Goal: Task Accomplishment & Management: Complete application form

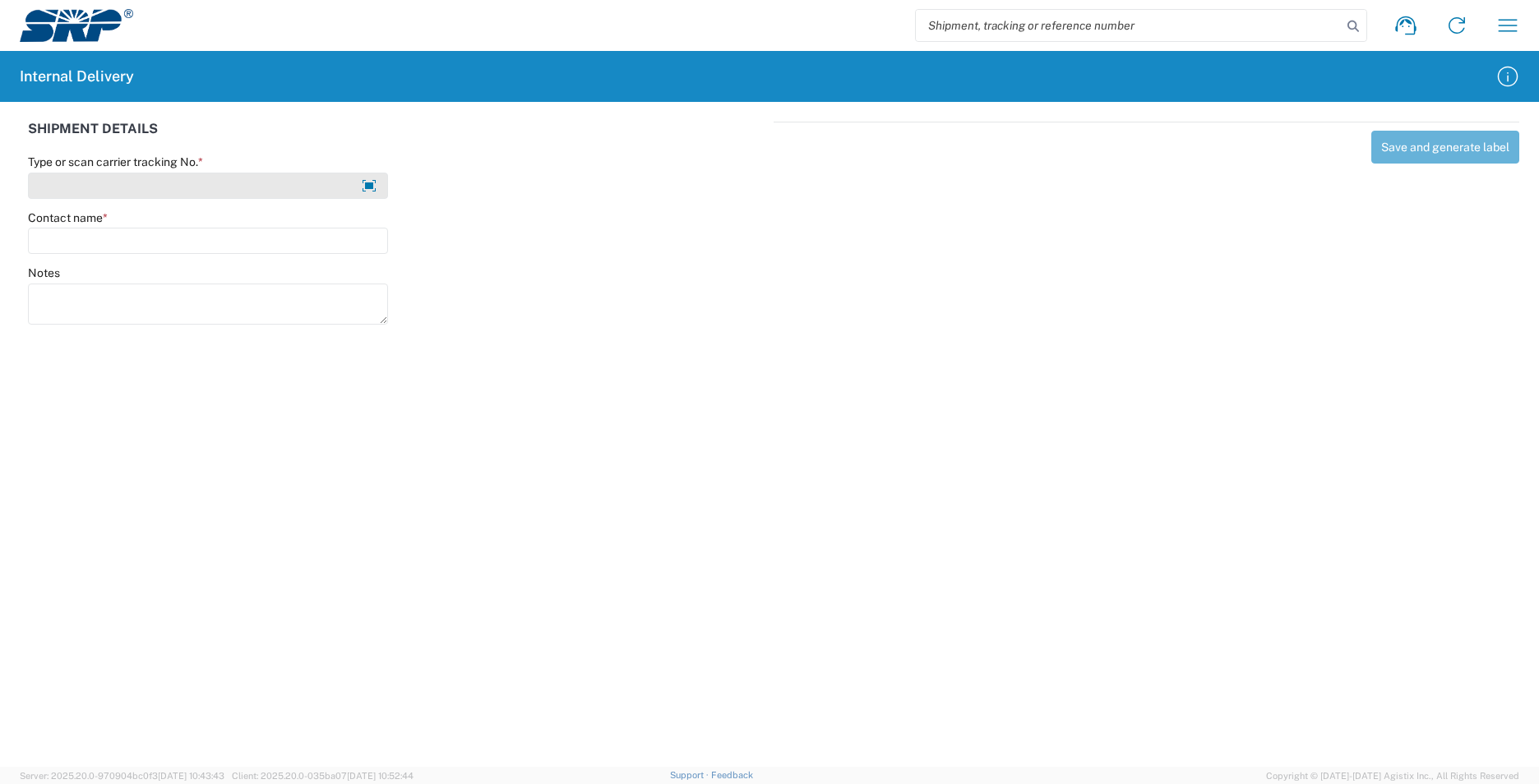
click at [219, 182] on input "Type or scan carrier tracking No. *" at bounding box center [207, 185] width 360 height 26
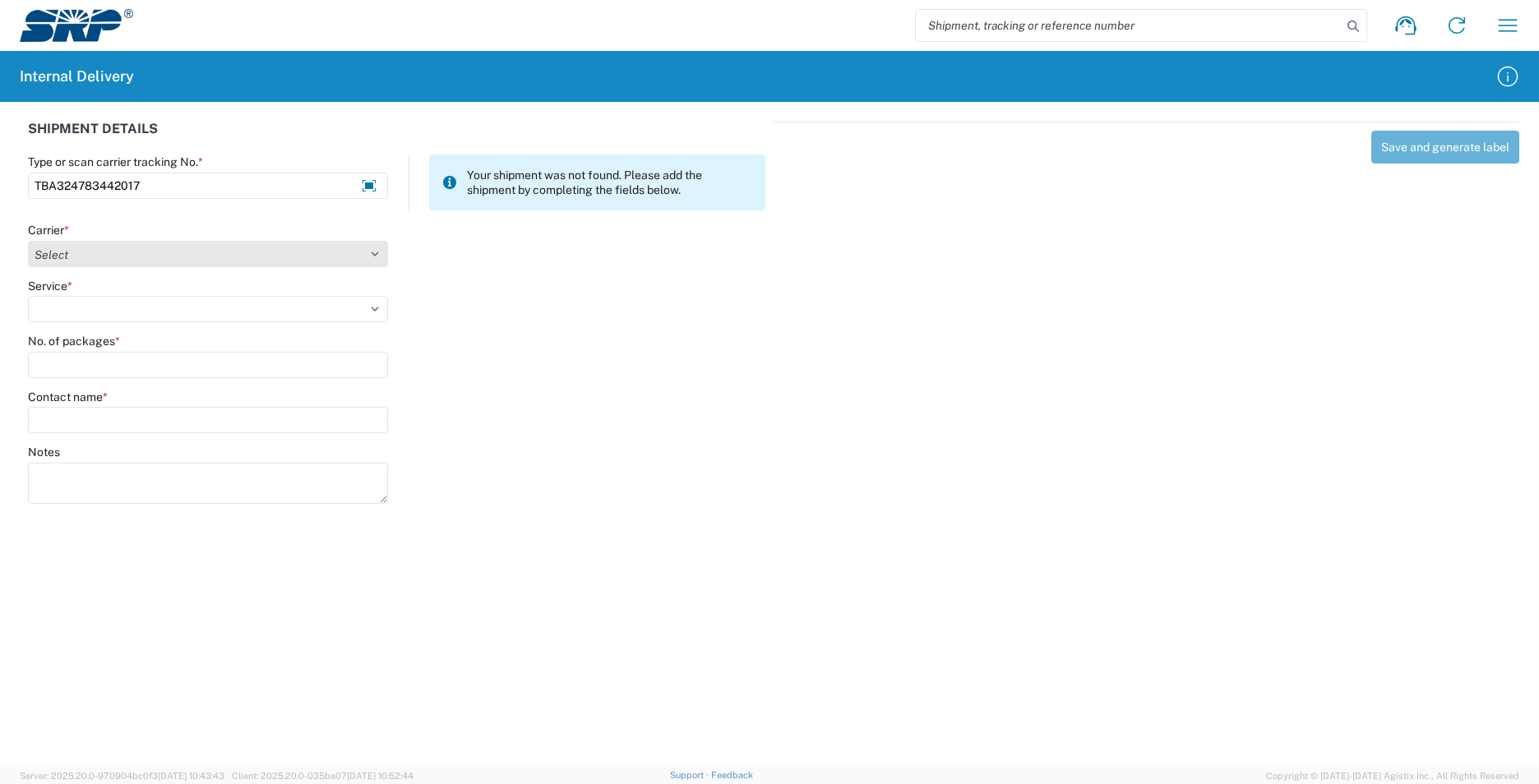
type input "TBA324783442017"
click at [140, 250] on select "Select AcctPay Amazon Logistics ATI Trucking BC Dimerco Logistics Empire Southw…" at bounding box center [207, 253] width 360 height 26
select select "8933"
click at [28, 240] on select "Select AcctPay Amazon Logistics ATI Trucking BC Dimerco Logistics Empire Southw…" at bounding box center [207, 253] width 360 height 26
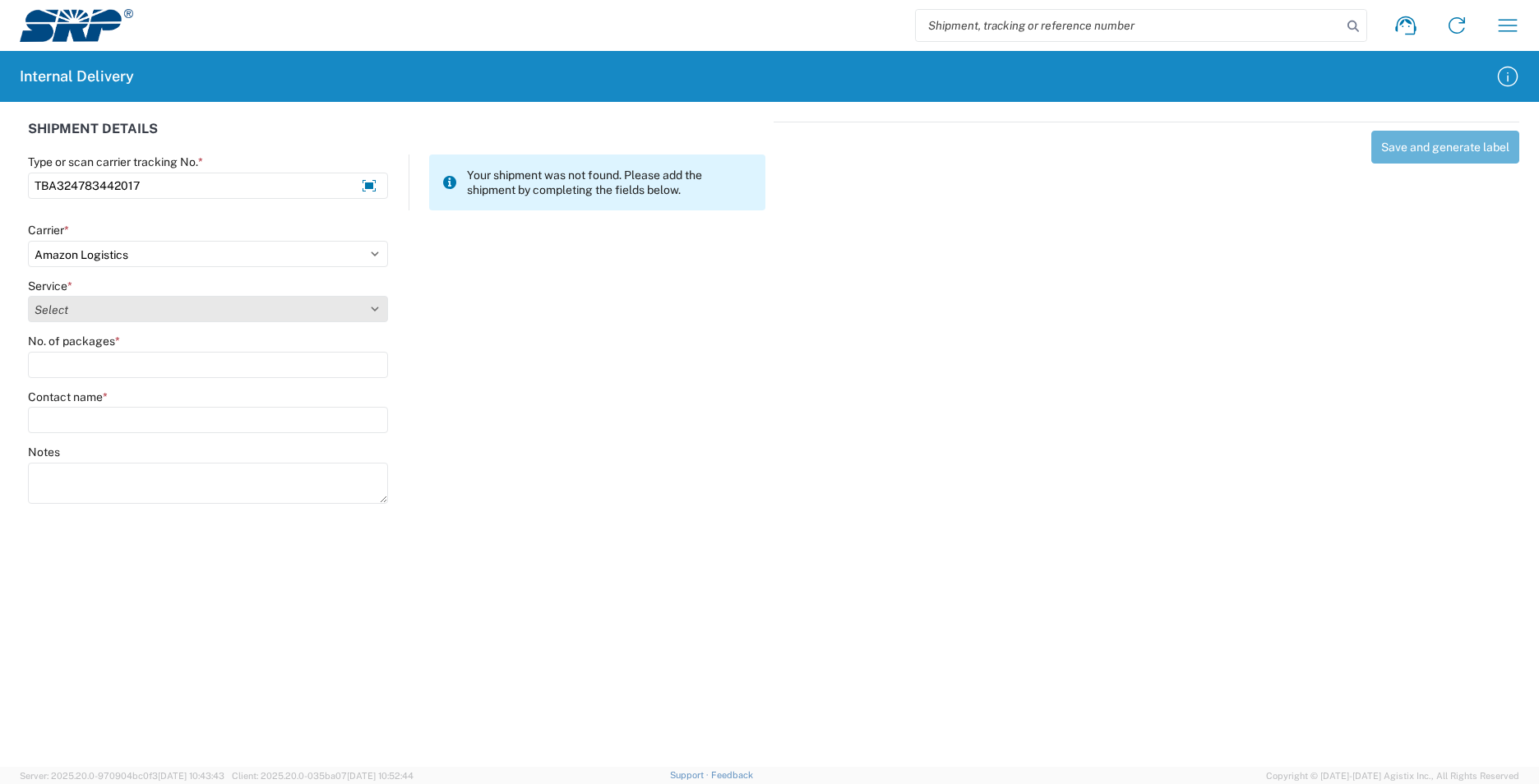
click at [87, 316] on select "Select Amazon Logistics TBA Rail TL Standard 3 - 5 Day" at bounding box center [207, 309] width 360 height 26
select select "24525"
click at [28, 296] on select "Select Amazon Logistics TBA Rail TL Standard 3 - 5 Day" at bounding box center [207, 309] width 360 height 26
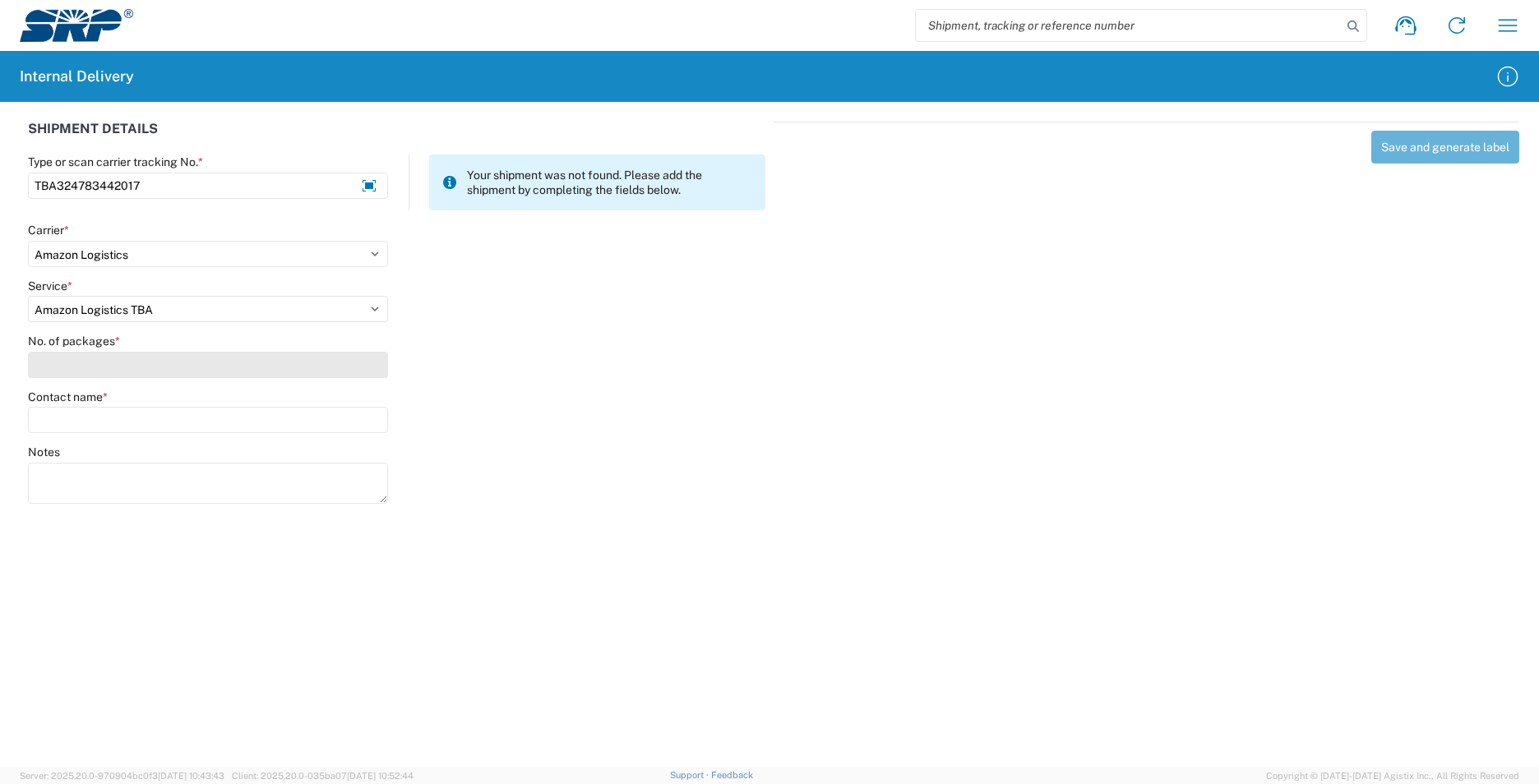
click at [74, 362] on input "No. of packages *" at bounding box center [207, 364] width 360 height 26
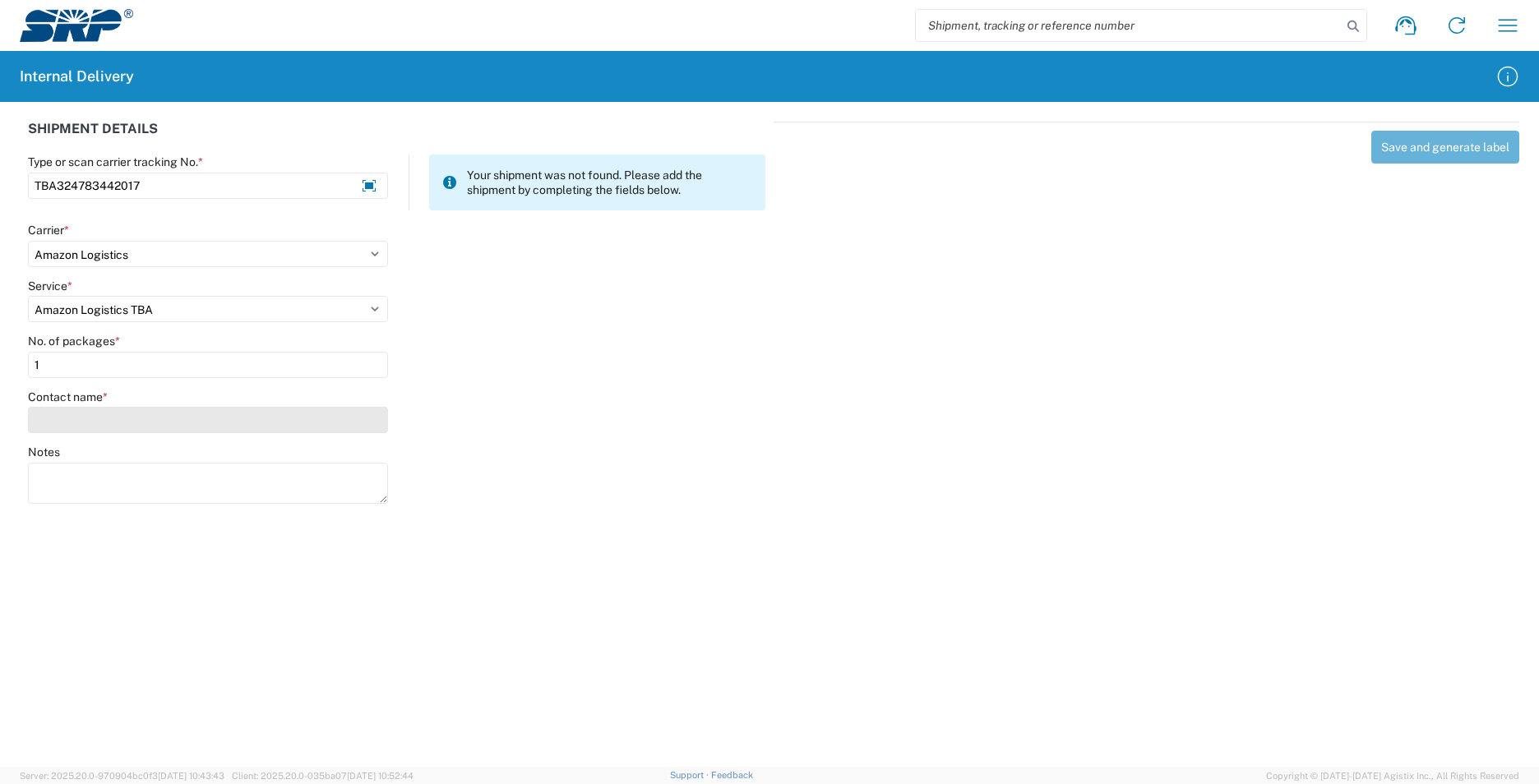
type input "1"
click at [69, 414] on input "Contact name *" at bounding box center [207, 420] width 360 height 26
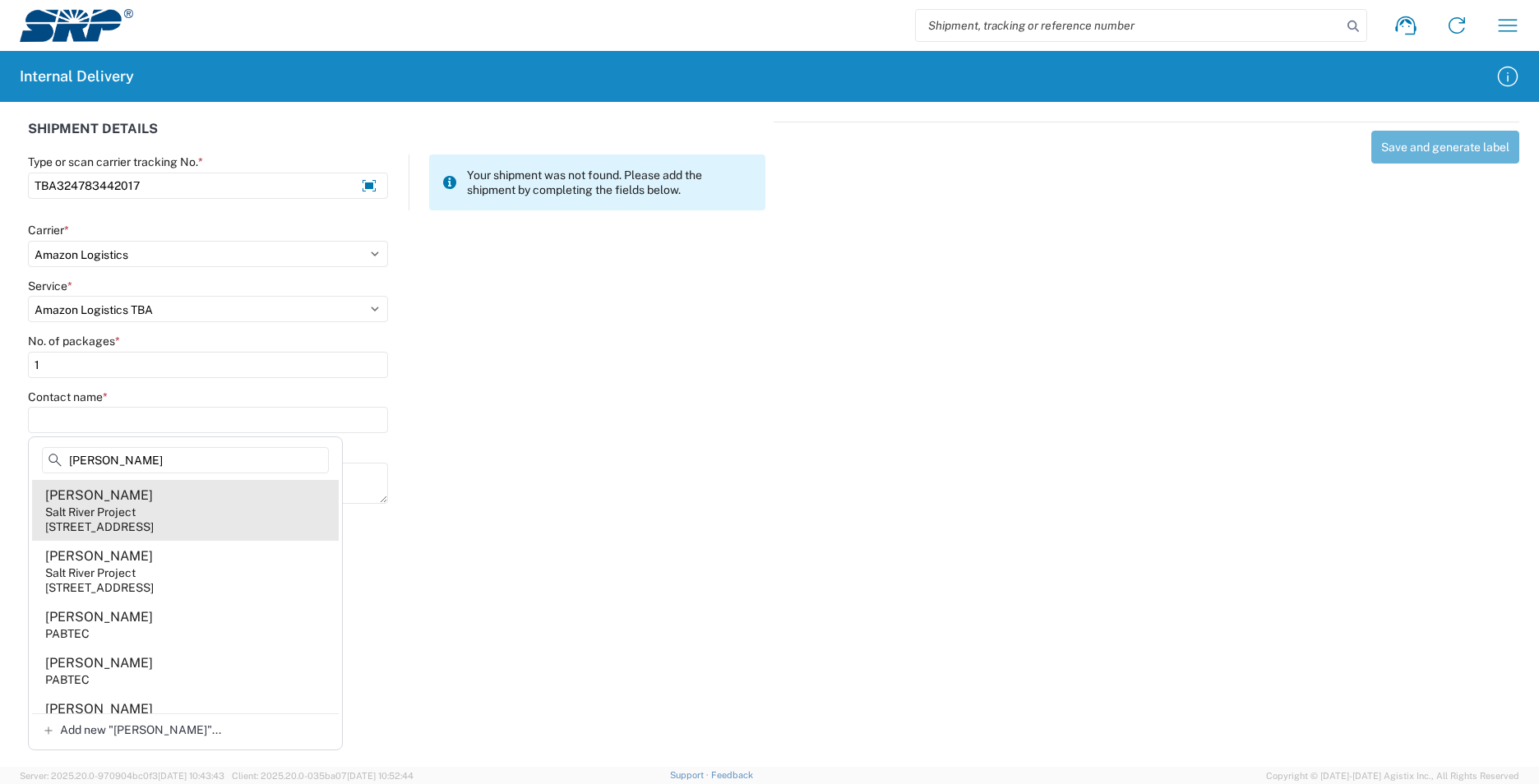
type input "[PERSON_NAME]"
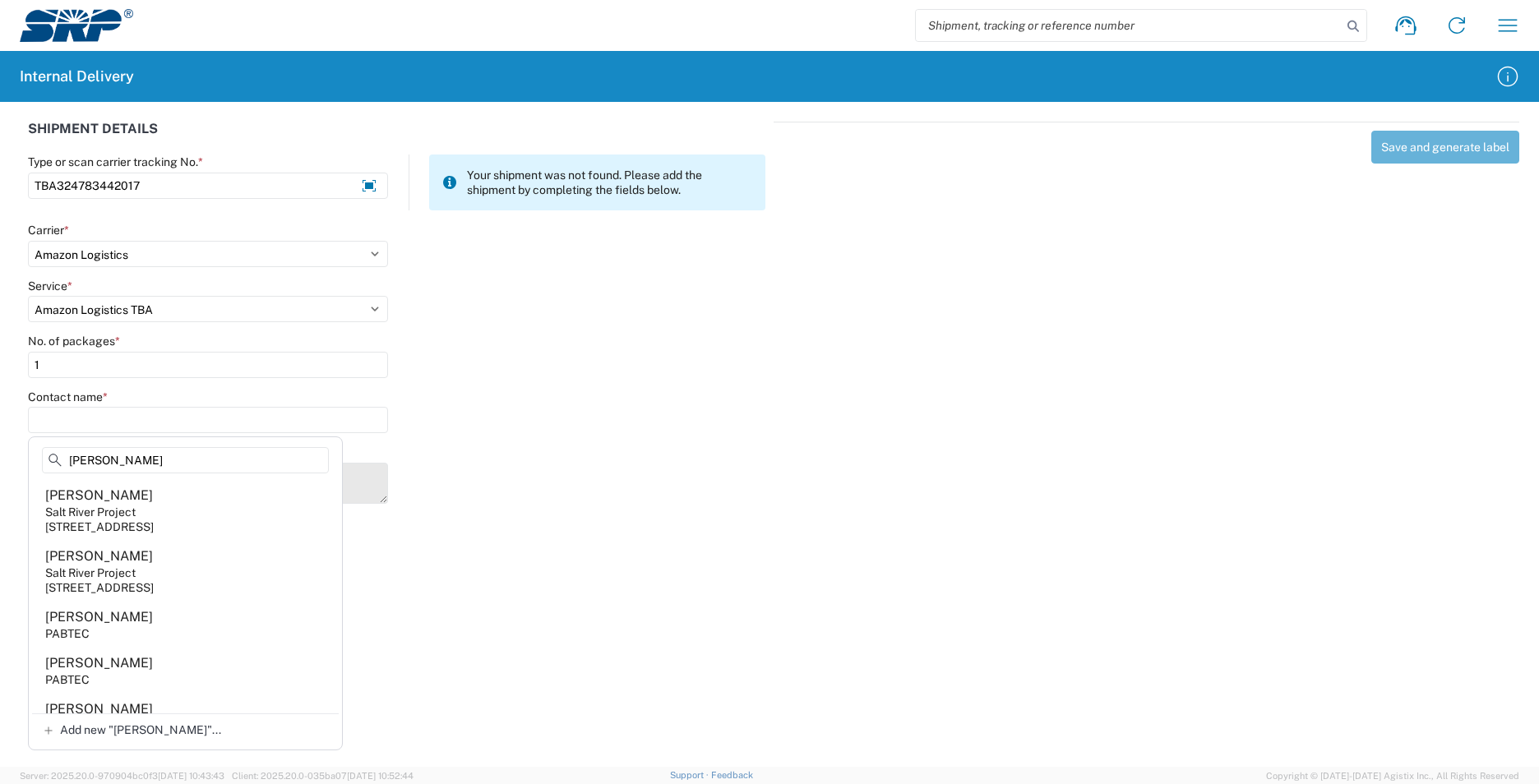
click at [211, 515] on agx-address-suggestion-item "[PERSON_NAME] Salt River Project [STREET_ADDRESS]" at bounding box center [186, 510] width 307 height 61
type input "[PERSON_NAME]"
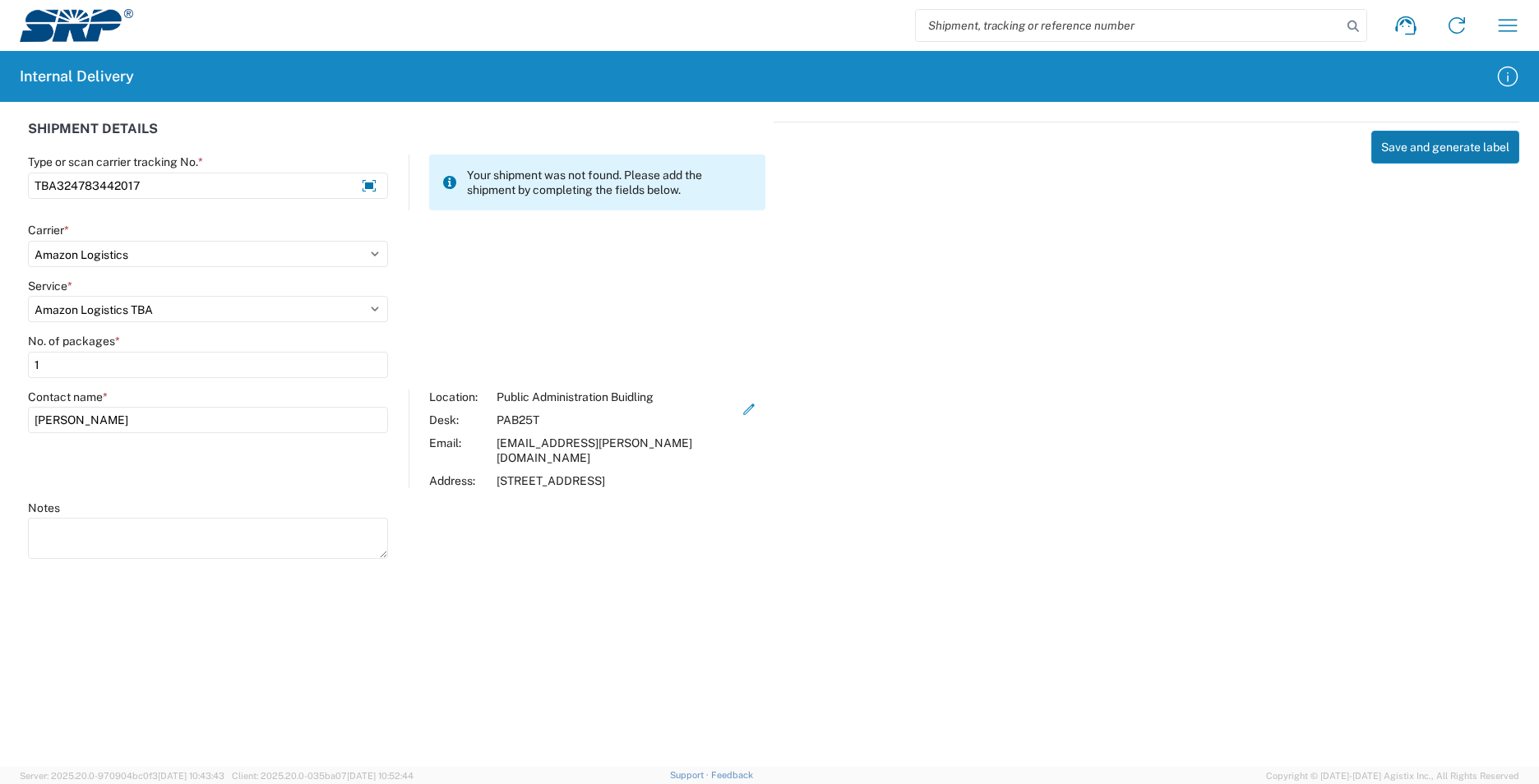
click at [1433, 151] on button "Save and generate label" at bounding box center [1445, 147] width 148 height 33
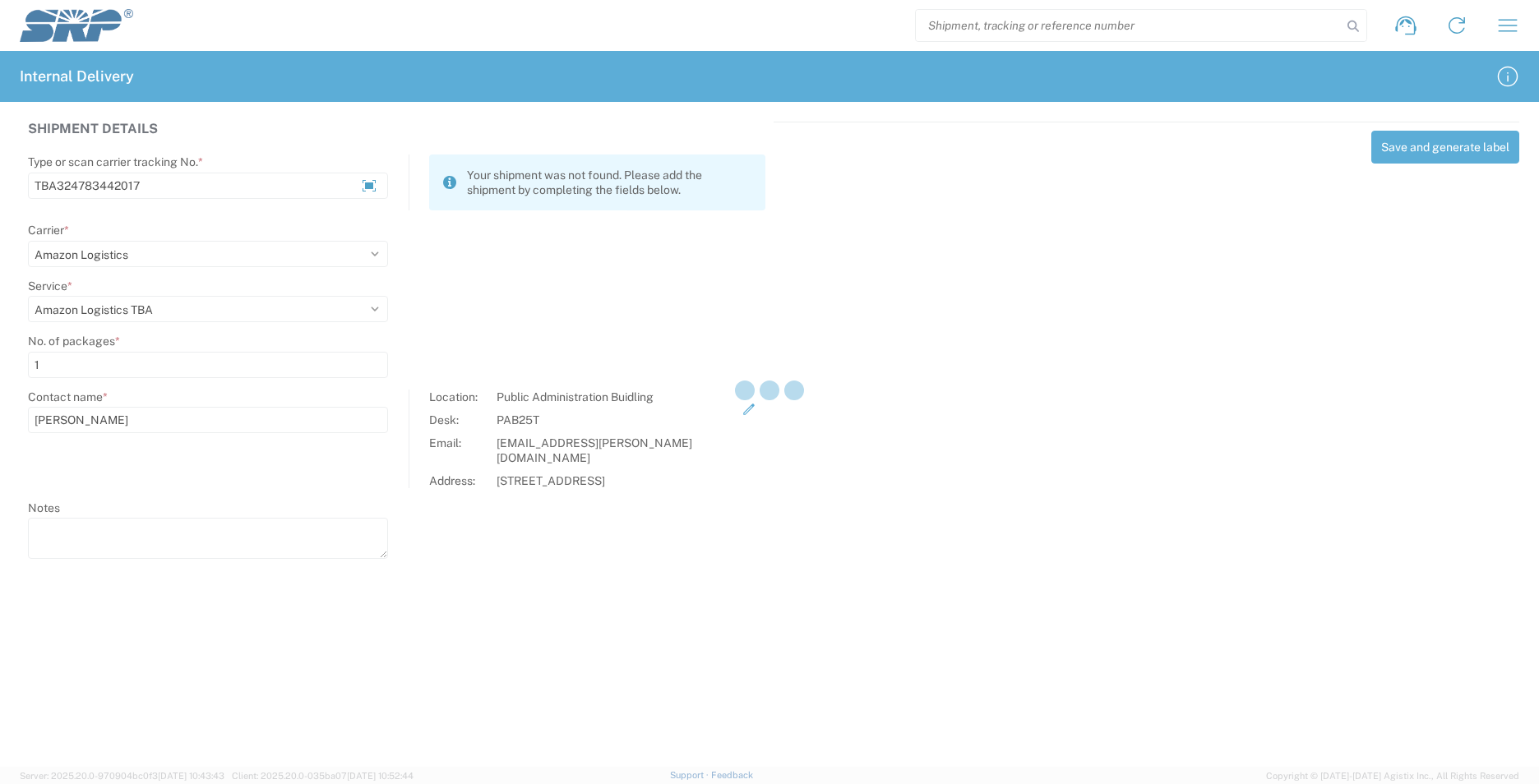
select select
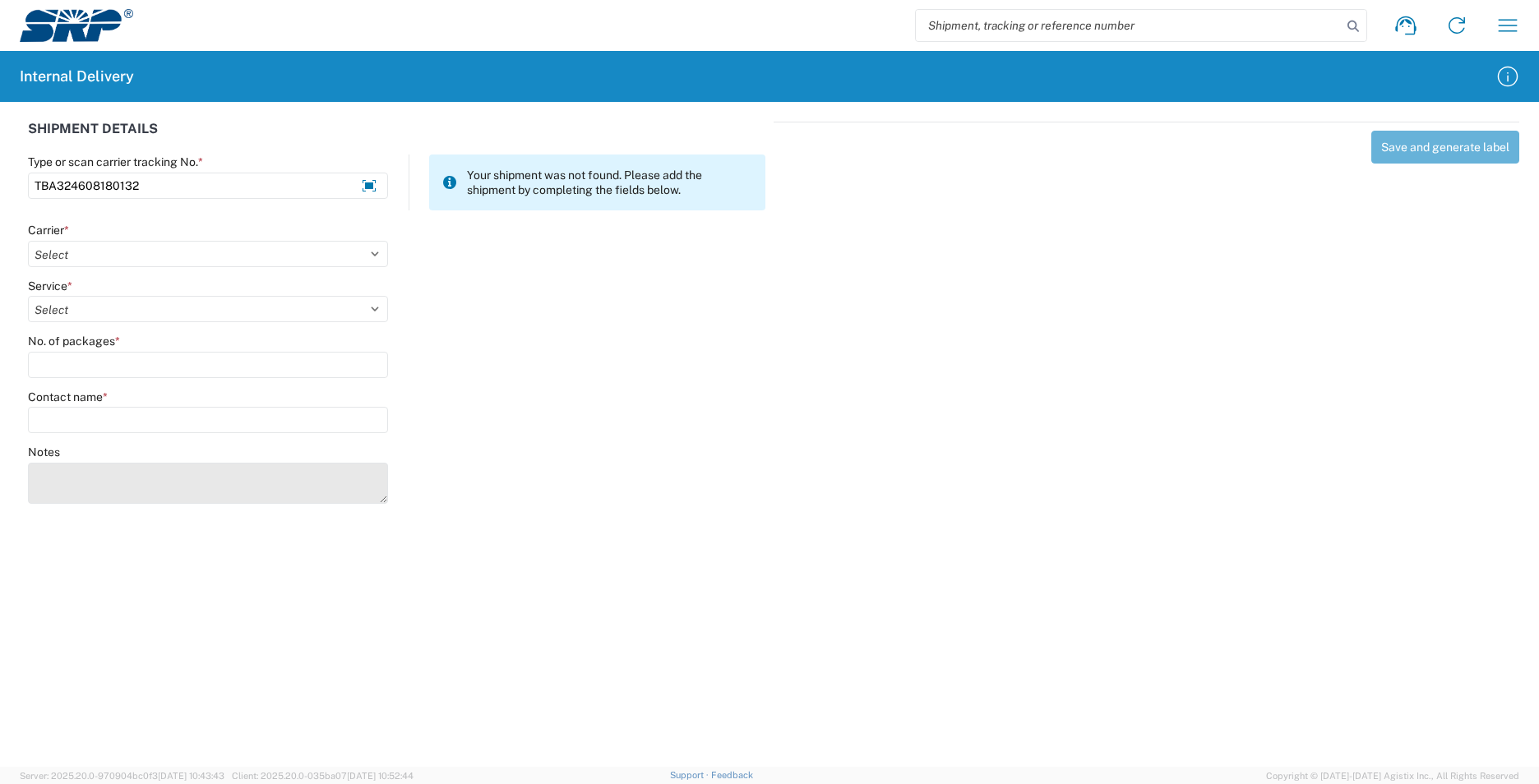
type input "TBA324608180132"
click at [79, 475] on textarea "Notes" at bounding box center [207, 483] width 360 height 41
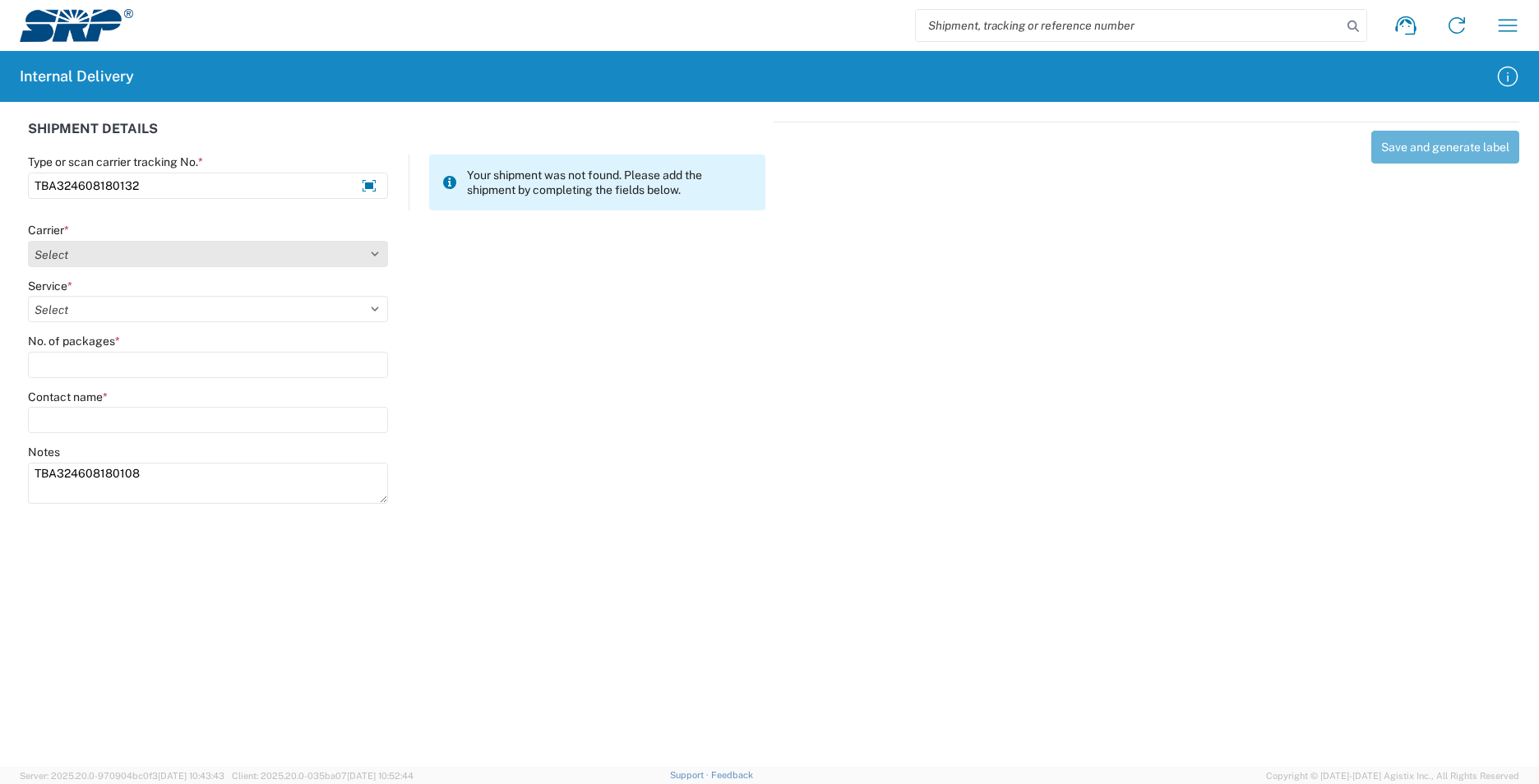
type textarea "TBA324608180108"
click at [93, 249] on select "Select AcctPay Amazon Logistics ATI Trucking BC Dimerco Logistics Empire Southw…" at bounding box center [207, 253] width 360 height 26
select select "8933"
click at [28, 240] on select "Select AcctPay Amazon Logistics ATI Trucking BC Dimerco Logistics Empire Southw…" at bounding box center [207, 253] width 360 height 26
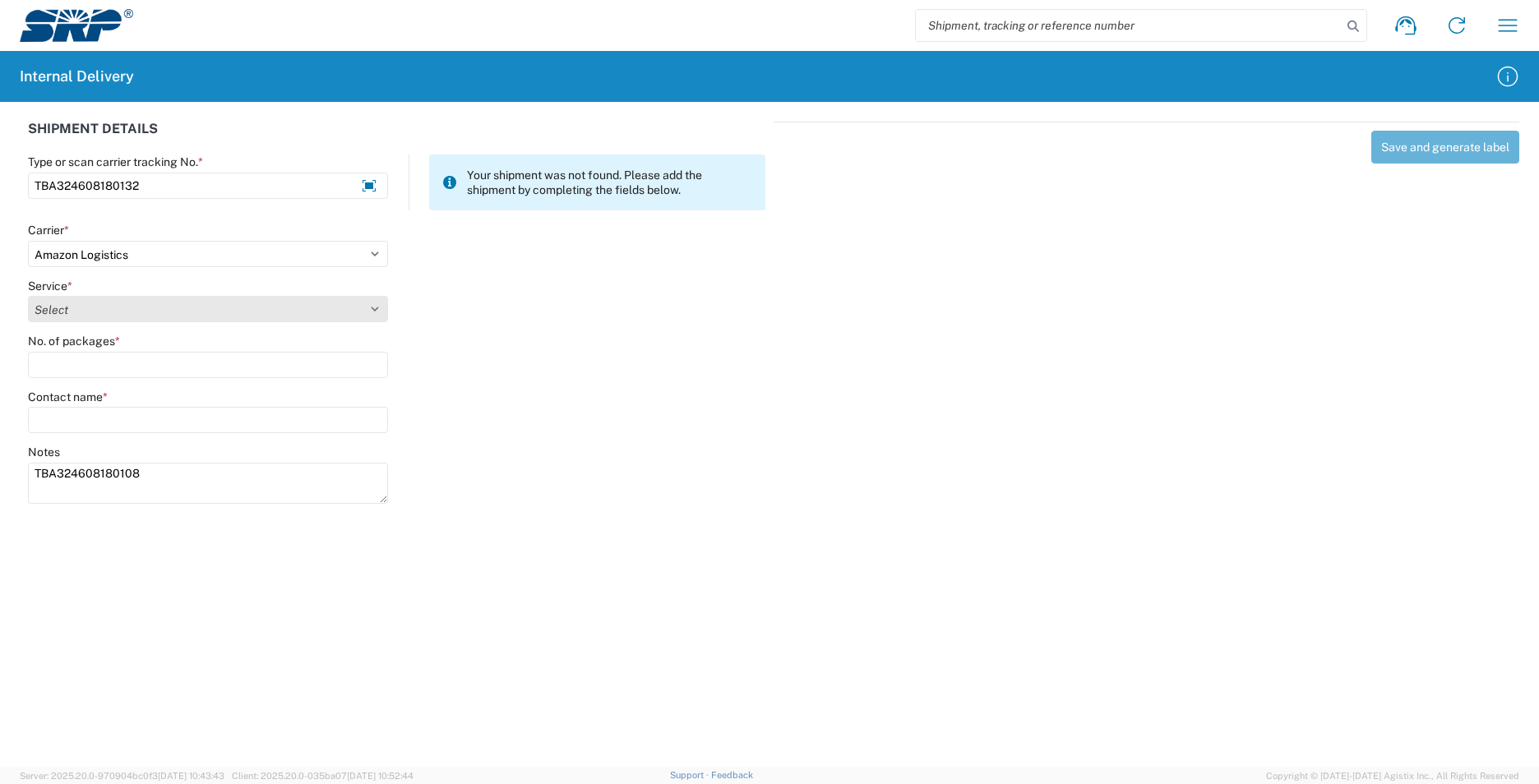
click at [111, 299] on select "Select Amazon Logistics TBA Rail TL Standard 3 - 5 Day" at bounding box center [207, 309] width 360 height 26
select select "24525"
click at [28, 296] on select "Select Amazon Logistics TBA Rail TL Standard 3 - 5 Day" at bounding box center [207, 309] width 360 height 26
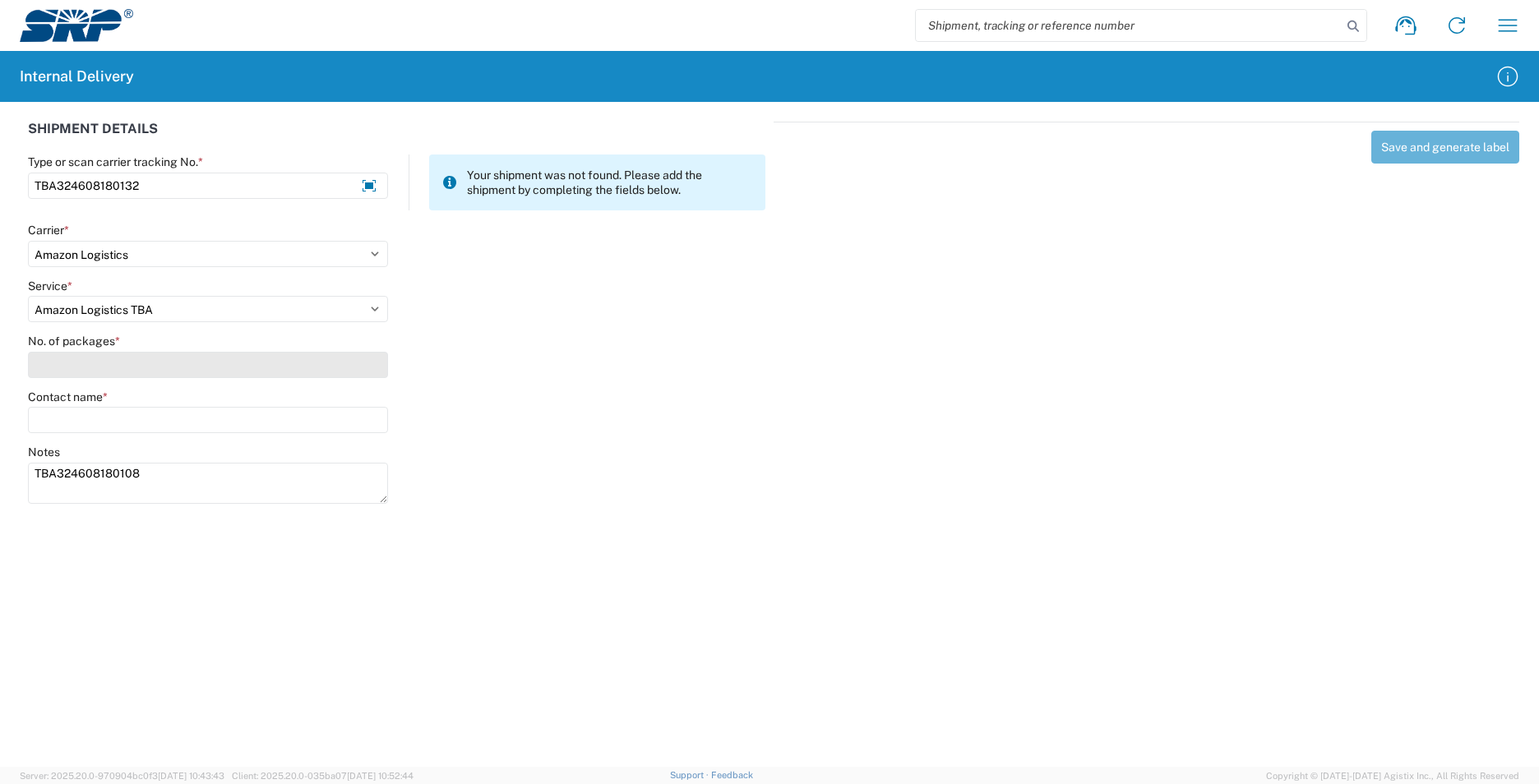
click at [87, 362] on input "No. of packages *" at bounding box center [207, 364] width 360 height 26
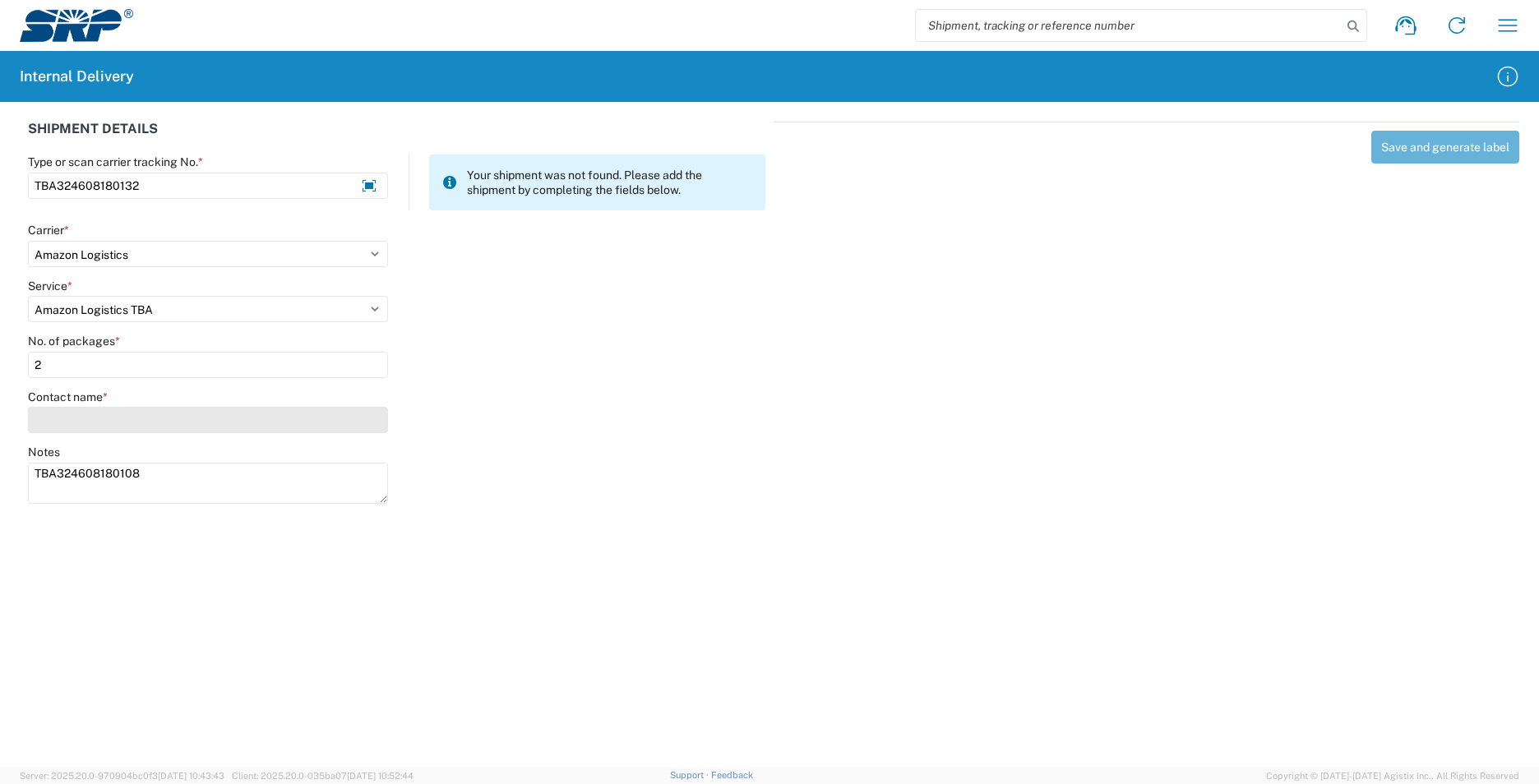
type input "2"
click at [88, 415] on input "Contact name *" at bounding box center [207, 420] width 360 height 26
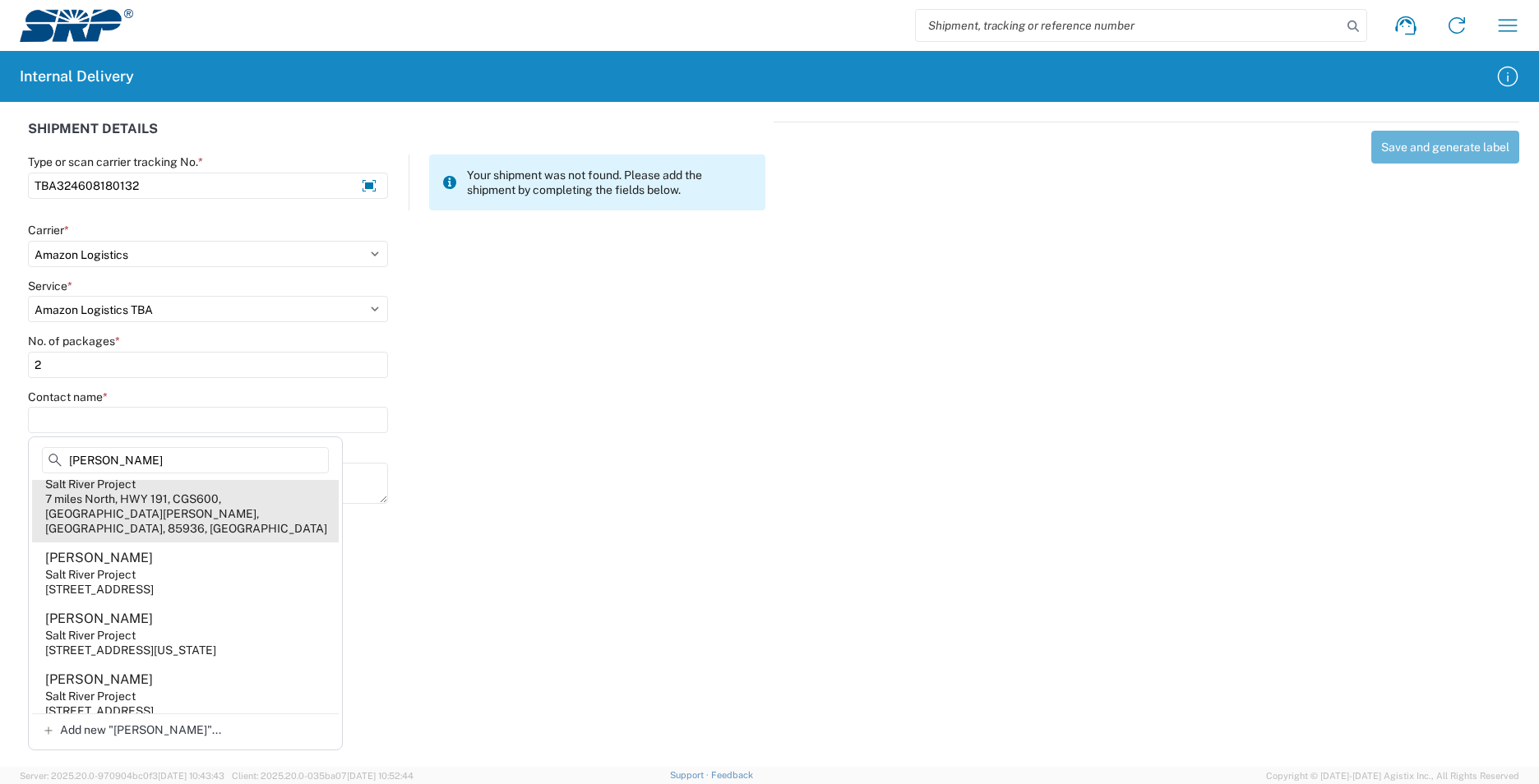
scroll to position [493, 0]
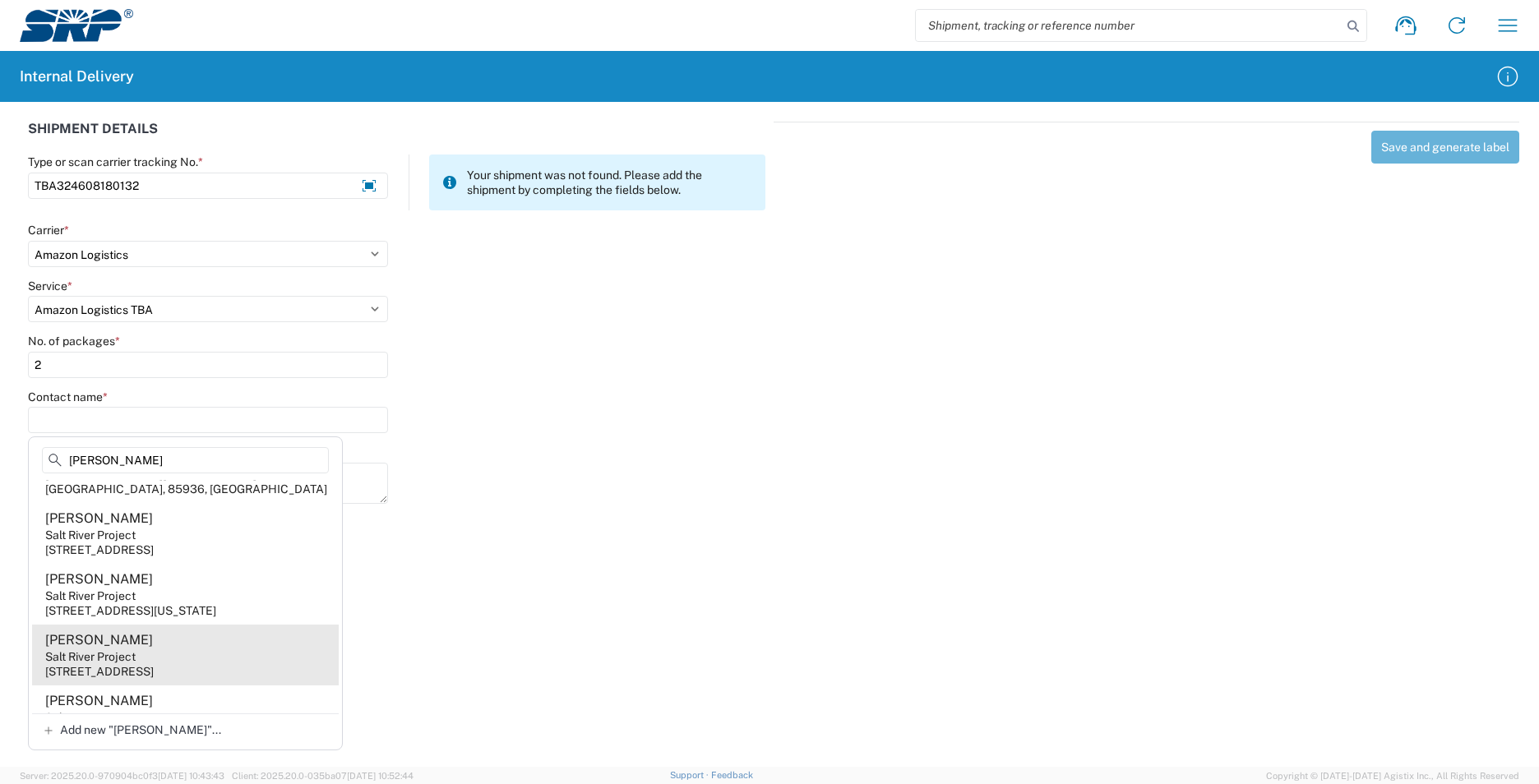
type input "[PERSON_NAME]"
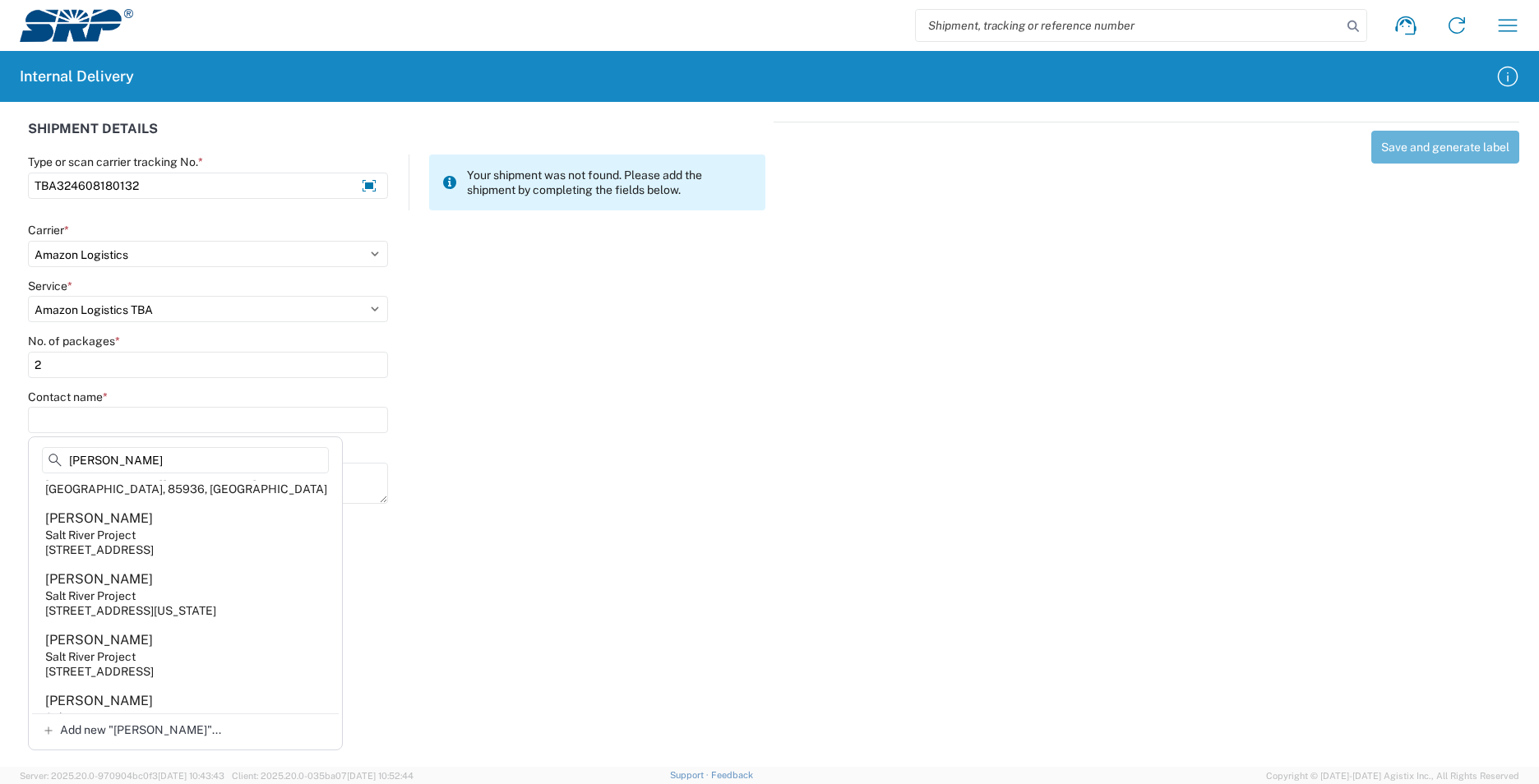
click at [191, 641] on agx-address-suggestion-item "[PERSON_NAME] Salt River Project [STREET_ADDRESS]" at bounding box center [186, 655] width 307 height 61
type input "[PERSON_NAME]"
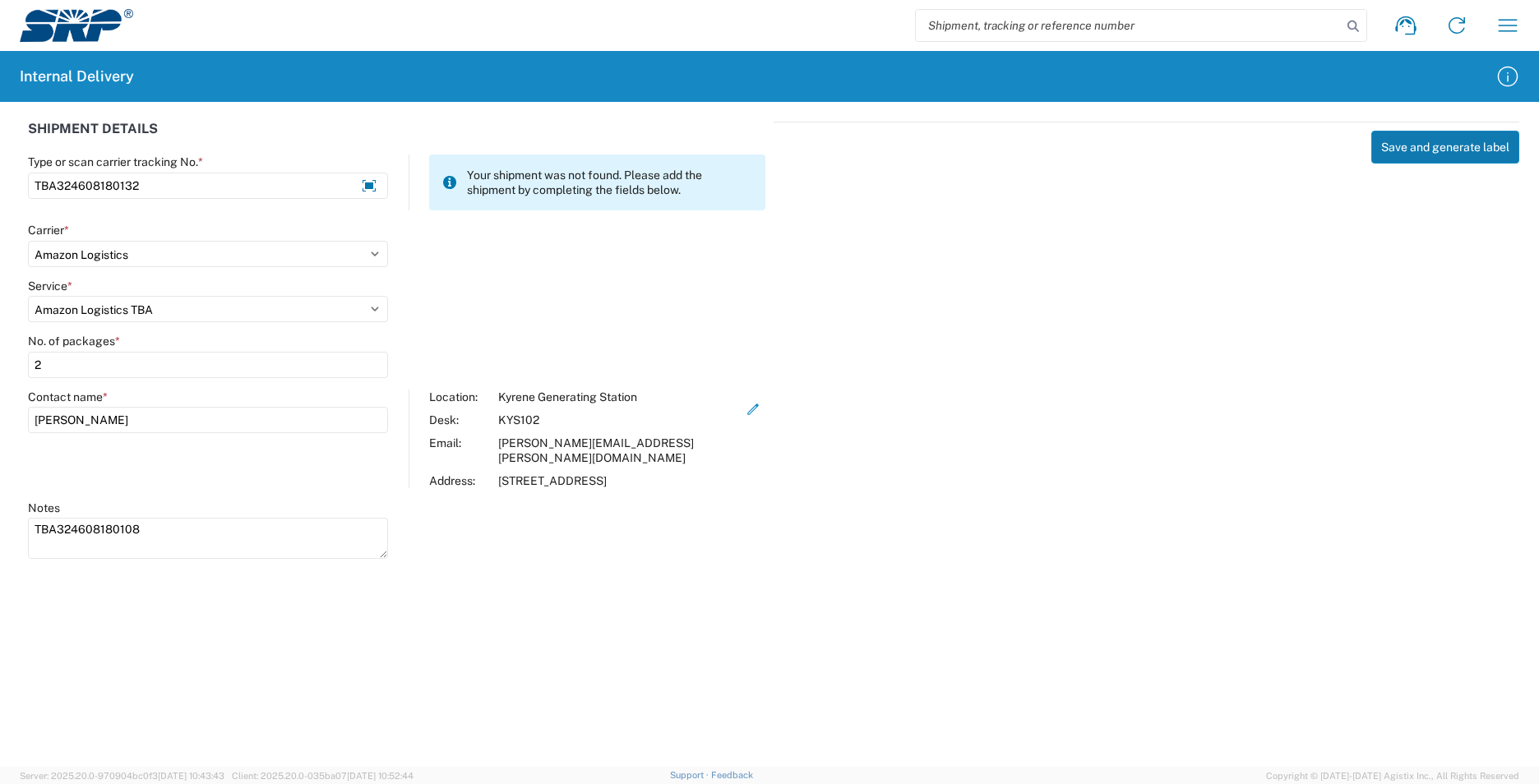
click at [1451, 144] on button "Save and generate label" at bounding box center [1445, 147] width 148 height 33
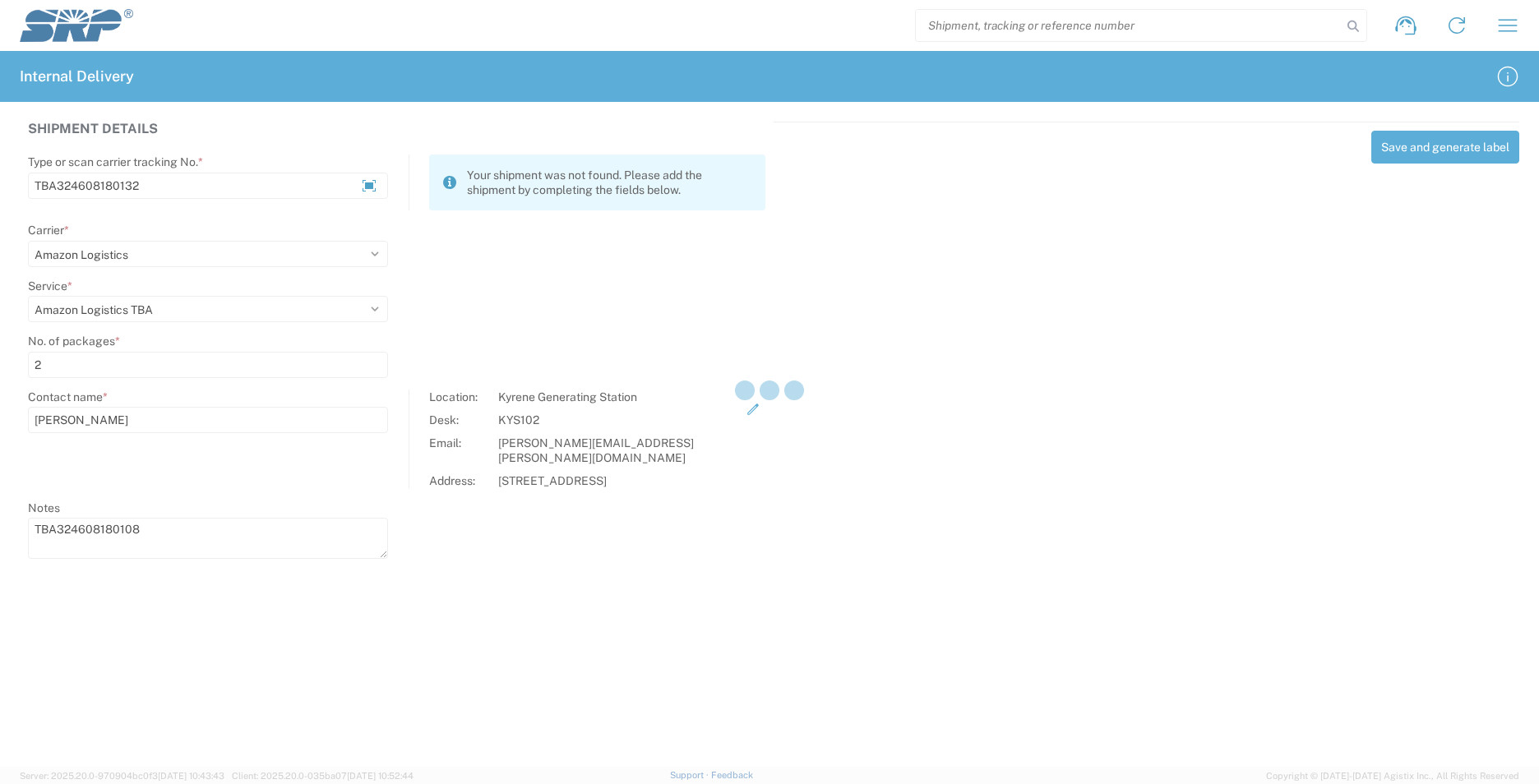
select select
